Goal: Ask a question

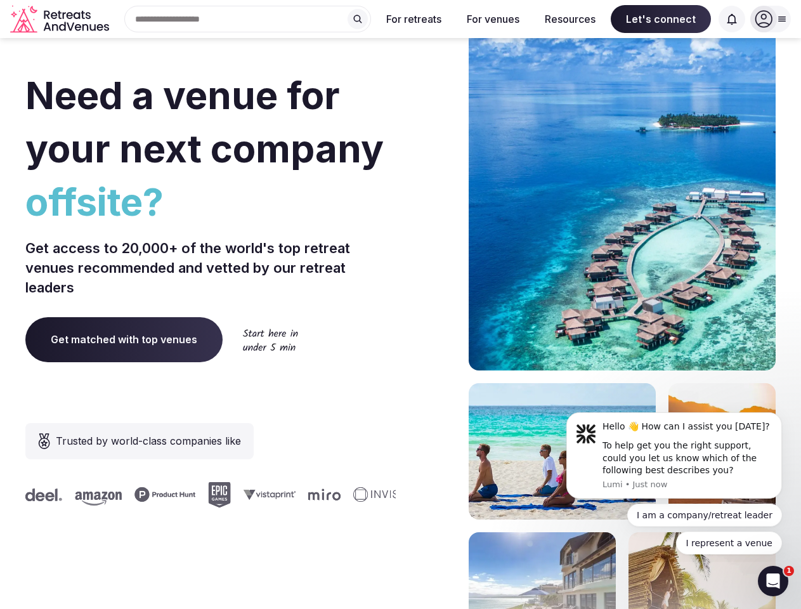
click at [400, 304] on div "Need a venue for your next company offsite? Get access to 20,000+ of the world'…" at bounding box center [400, 379] width 750 height 764
click at [248, 19] on div "Search Popular Destinations [GEOGRAPHIC_DATA], [GEOGRAPHIC_DATA] [GEOGRAPHIC_DA…" at bounding box center [242, 19] width 257 height 27
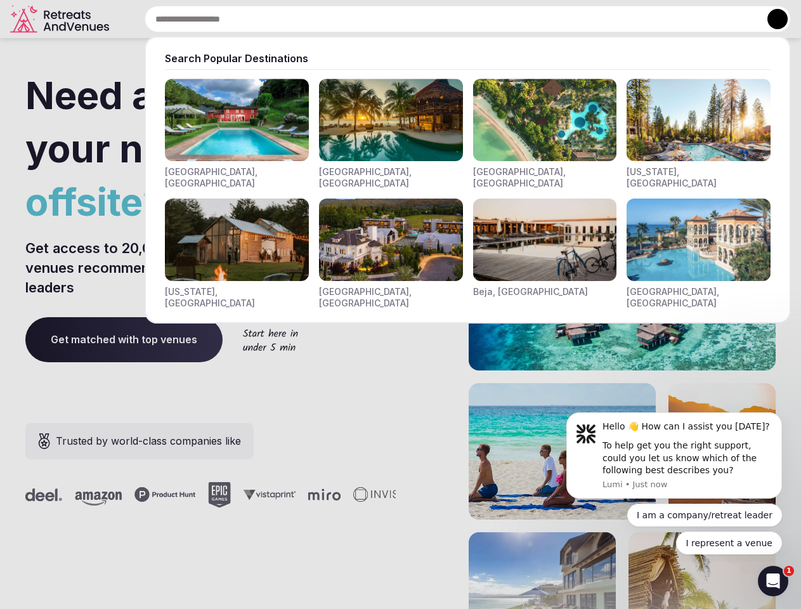
click at [358, 19] on input "text" at bounding box center [468, 19] width 646 height 27
click at [414, 19] on input "text" at bounding box center [468, 19] width 646 height 27
click at [493, 19] on input "text" at bounding box center [468, 19] width 646 height 27
click at [570, 19] on input "text" at bounding box center [468, 19] width 646 height 27
click at [661, 19] on input "text" at bounding box center [468, 19] width 646 height 27
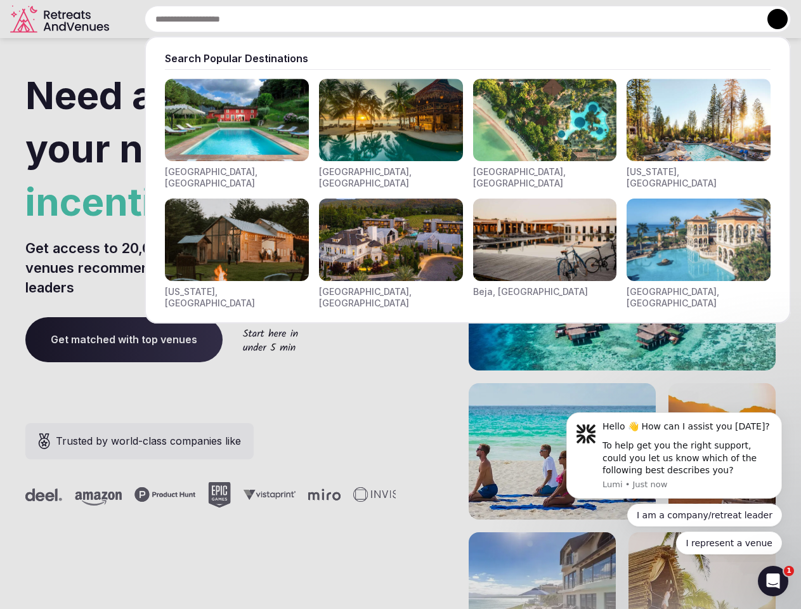
click at [732, 19] on input "text" at bounding box center [468, 19] width 646 height 27
click at [770, 19] on button at bounding box center [777, 19] width 20 height 20
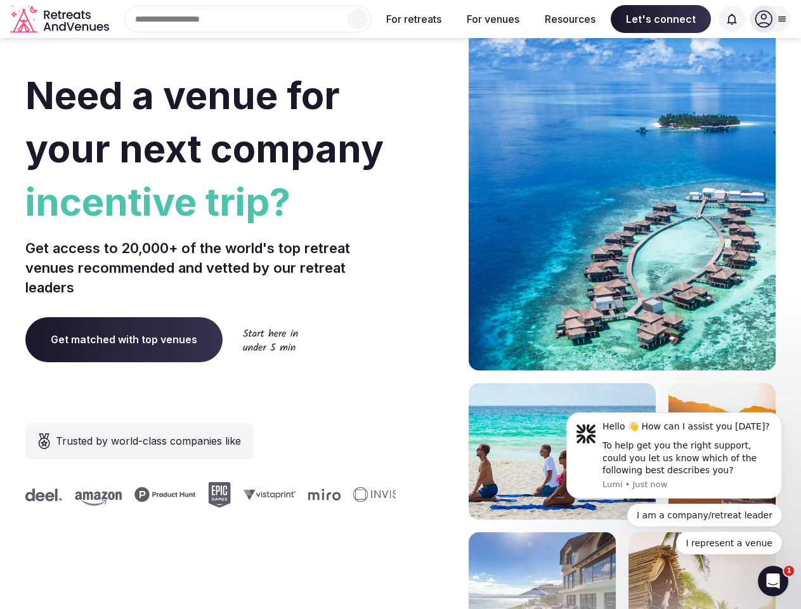
click at [674, 455] on div "To help get you the right support, could you let us know which of the following…" at bounding box center [687, 457] width 170 height 37
